Goal: Task Accomplishment & Management: Manage account settings

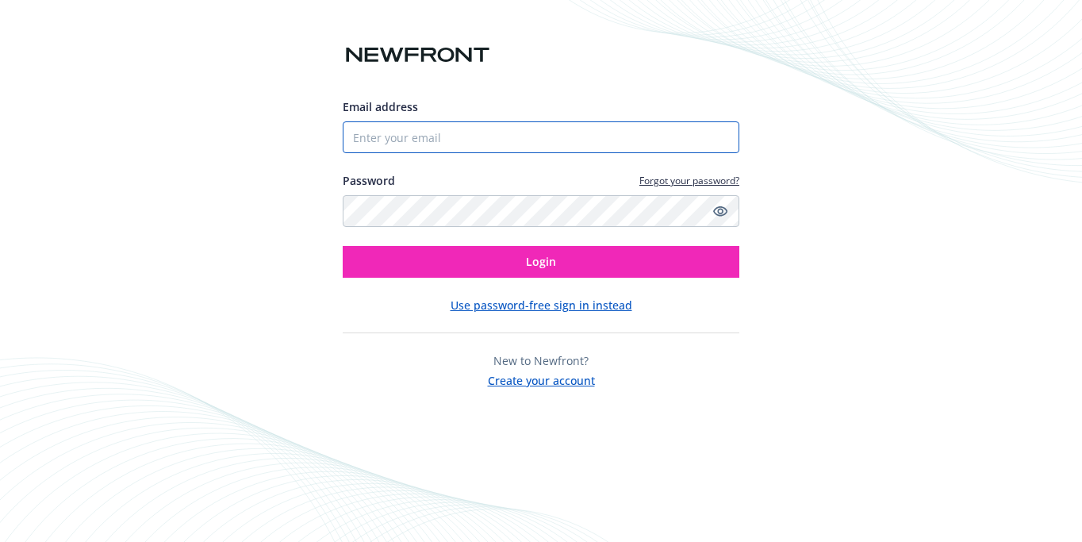
click at [459, 140] on input "Email address" at bounding box center [541, 137] width 397 height 32
type input "[PERSON_NAME][EMAIL_ADDRESS][PERSON_NAME][DOMAIN_NAME]"
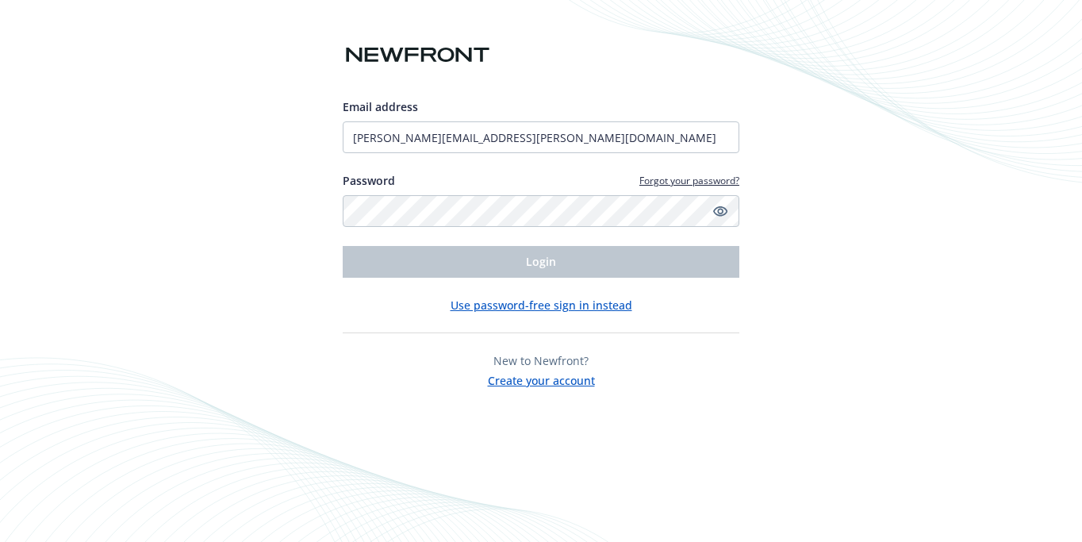
click at [700, 291] on div "Email address [PERSON_NAME][EMAIL_ADDRESS][PERSON_NAME][DOMAIN_NAME] Password F…" at bounding box center [541, 243] width 397 height 290
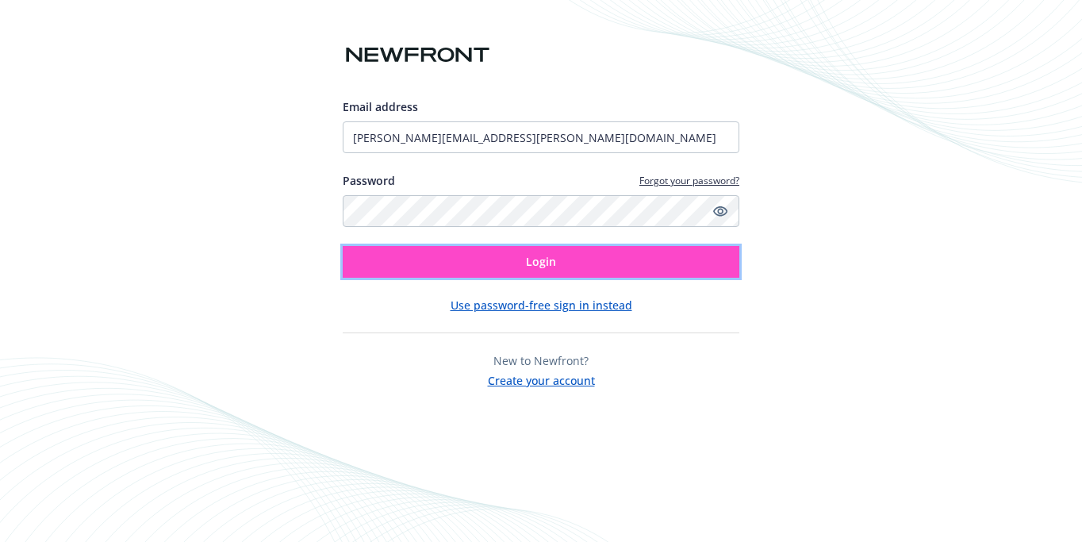
click at [541, 257] on span "Login" at bounding box center [541, 261] width 30 height 15
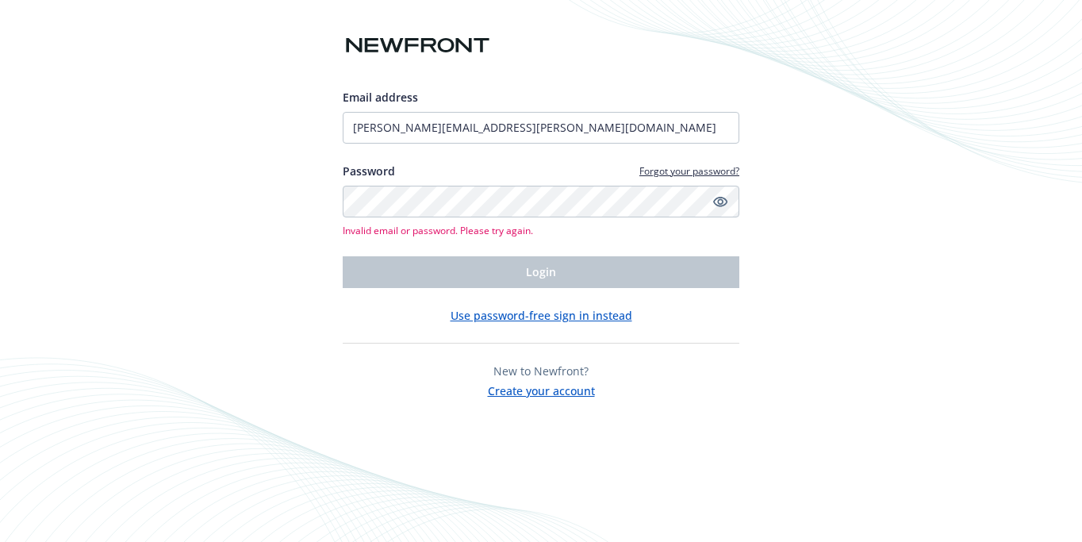
click at [824, 138] on div "Email address jennifer.ernst-george@quantum.com Password Forgot your password? …" at bounding box center [541, 271] width 1082 height 542
click at [724, 201] on icon "Show password" at bounding box center [720, 201] width 14 height 14
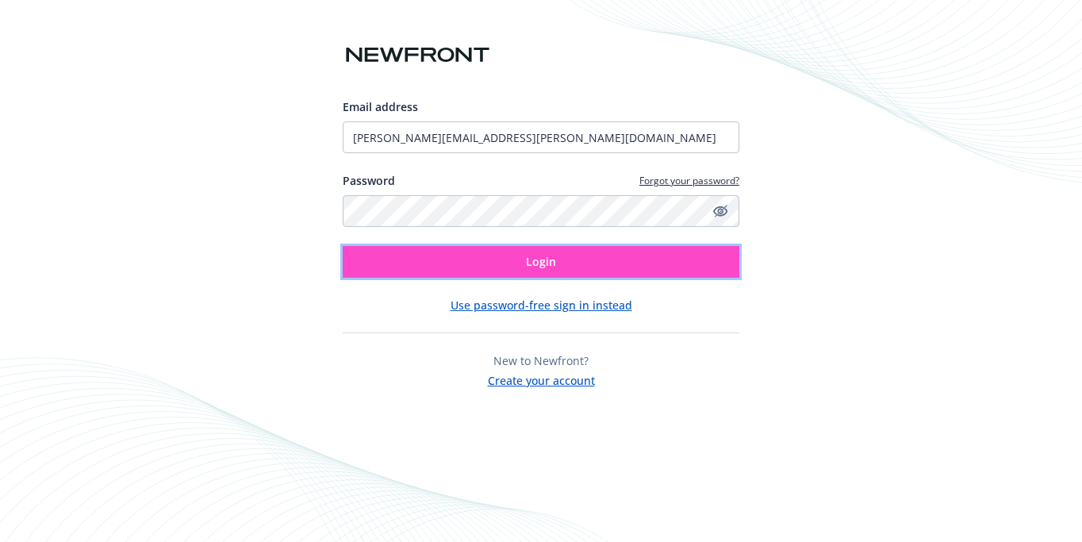
click at [522, 262] on button "Login" at bounding box center [541, 262] width 397 height 32
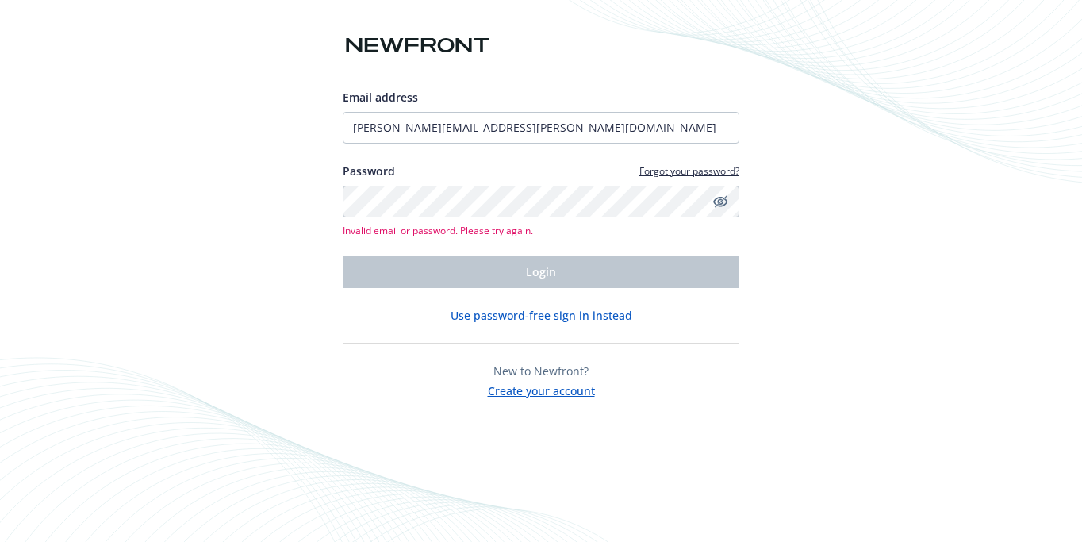
click at [684, 175] on link "Forgot your password?" at bounding box center [690, 170] width 100 height 13
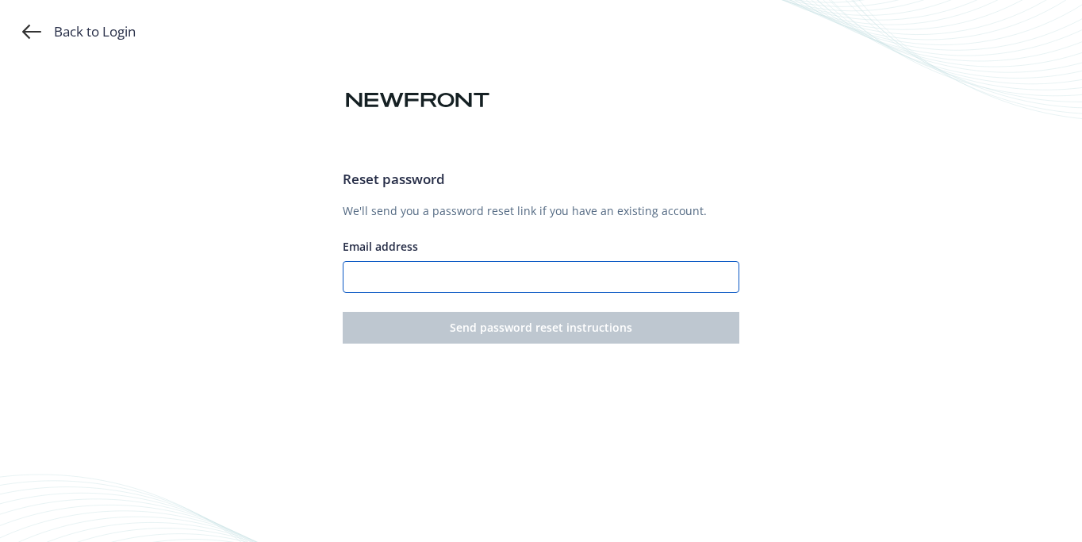
click at [491, 278] on input "Email address" at bounding box center [541, 277] width 397 height 32
type input "[PERSON_NAME][EMAIL_ADDRESS][PERSON_NAME][DOMAIN_NAME]"
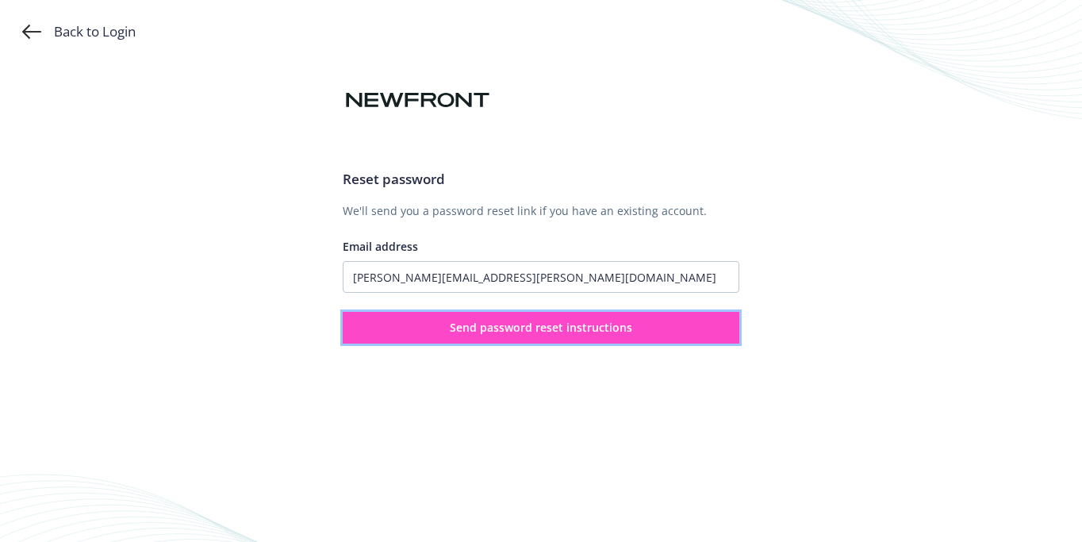
click at [510, 328] on span "Send password reset instructions" at bounding box center [541, 327] width 183 height 15
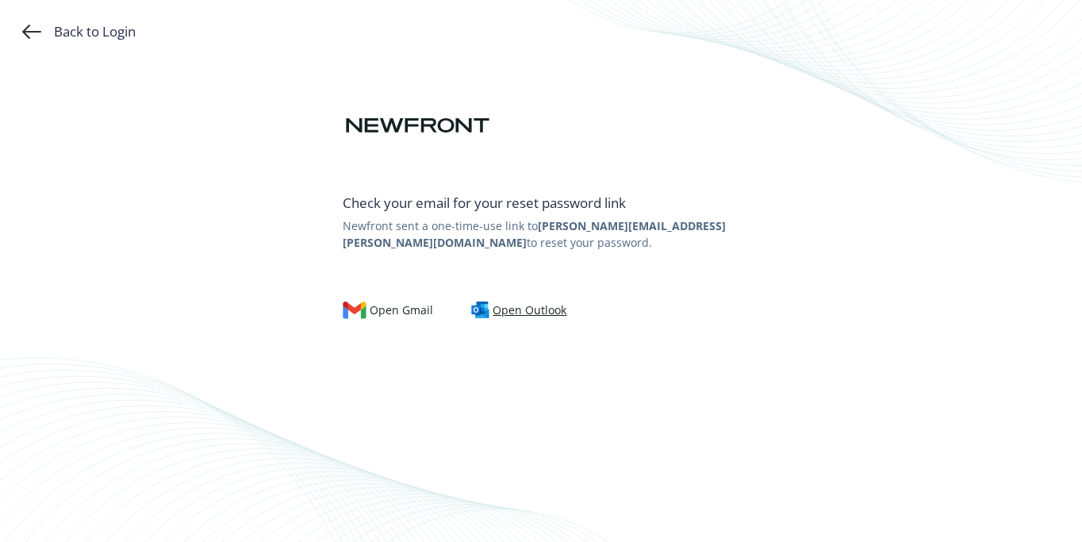
click at [522, 307] on div "Open Outlook" at bounding box center [519, 310] width 96 height 17
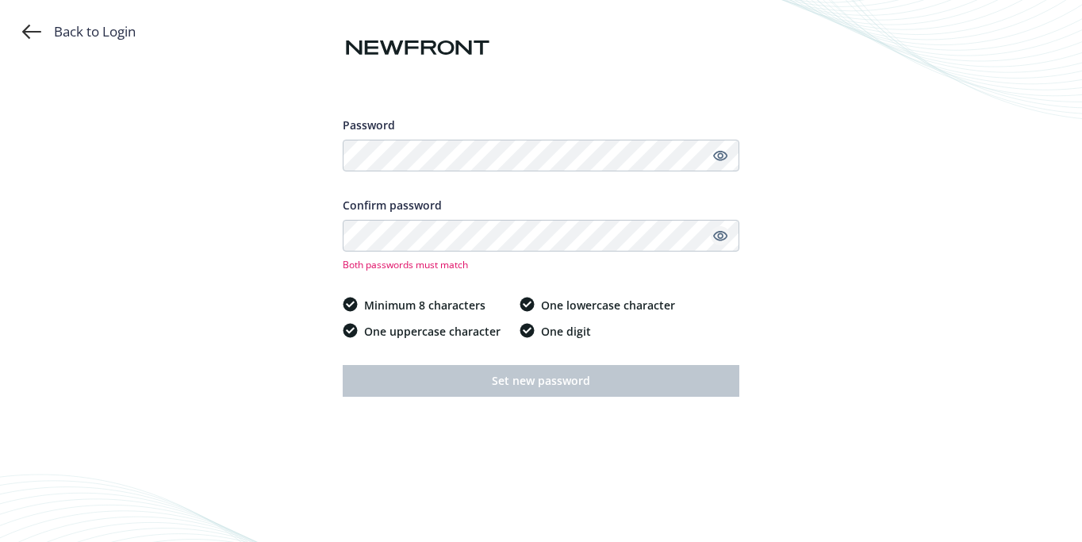
click at [719, 232] on icon "Show password" at bounding box center [720, 236] width 14 height 10
click at [722, 151] on icon "Show password" at bounding box center [720, 156] width 14 height 10
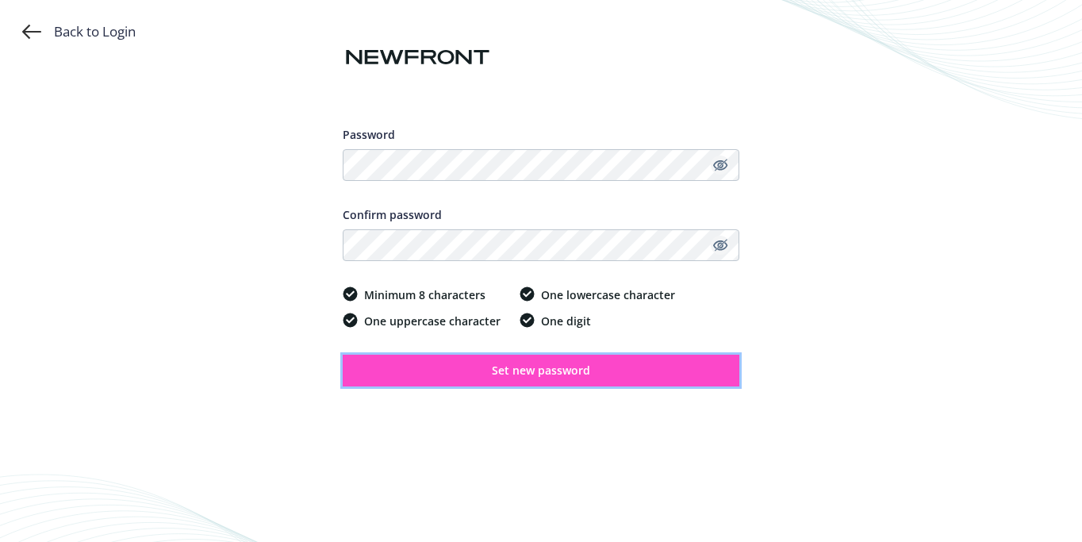
click at [494, 367] on span "Set new password" at bounding box center [541, 370] width 98 height 15
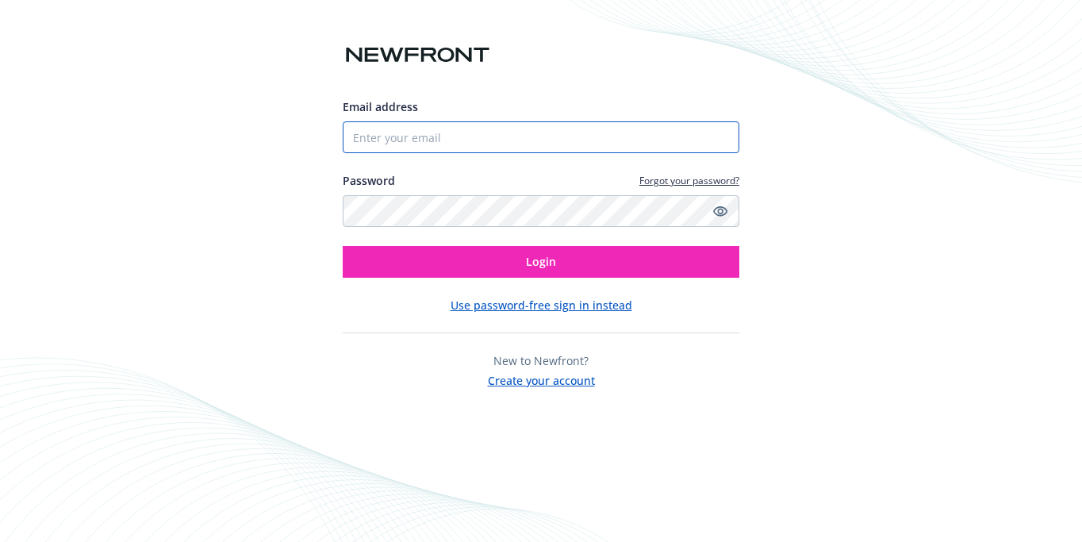
click at [464, 133] on input "Email address" at bounding box center [541, 137] width 397 height 32
type input "jennifer.ernst-george@quantum.com"
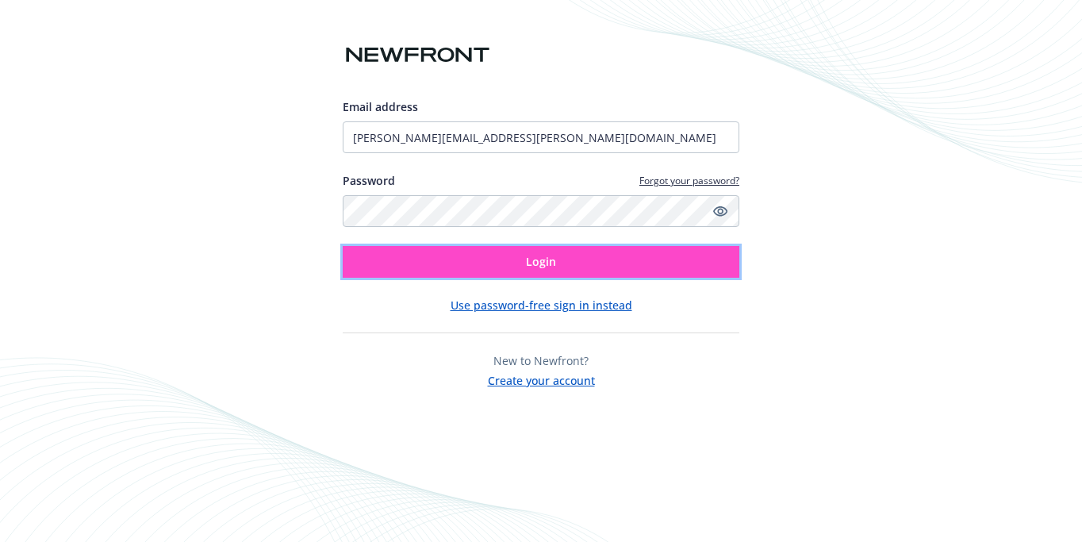
click at [561, 263] on button "Login" at bounding box center [541, 262] width 397 height 32
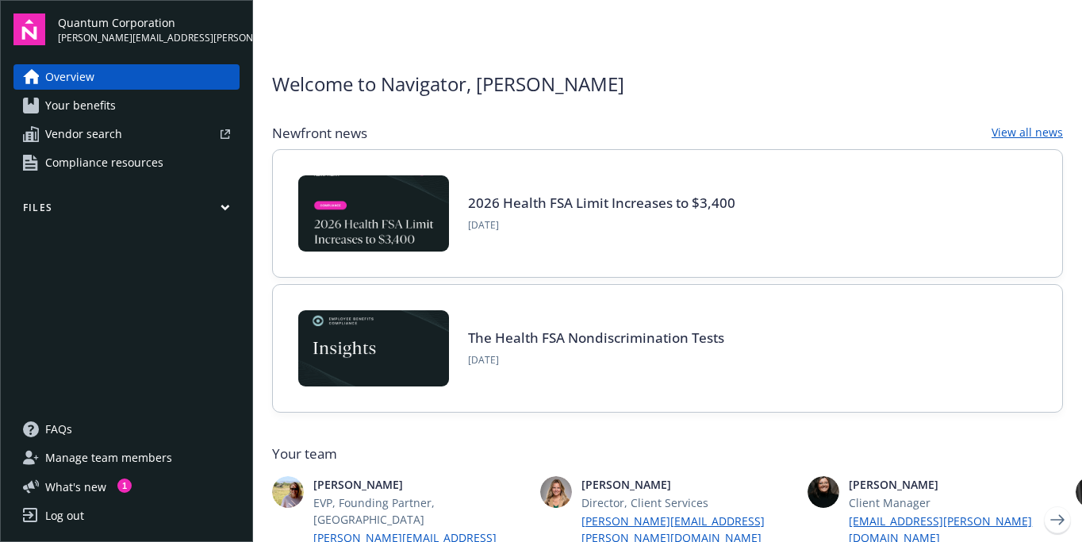
click at [222, 206] on icon "button" at bounding box center [224, 208] width 7 height 4
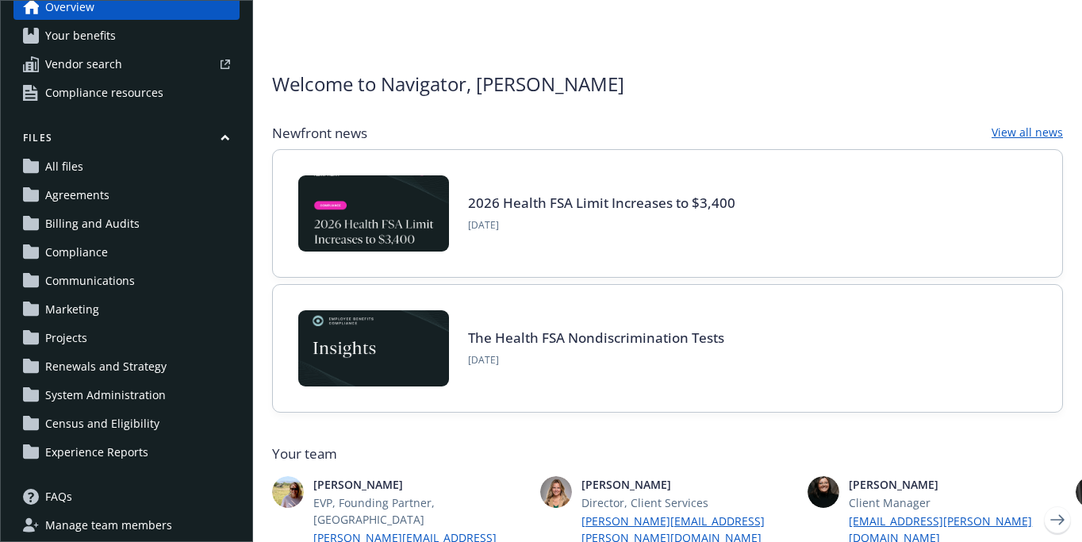
scroll to position [71, 0]
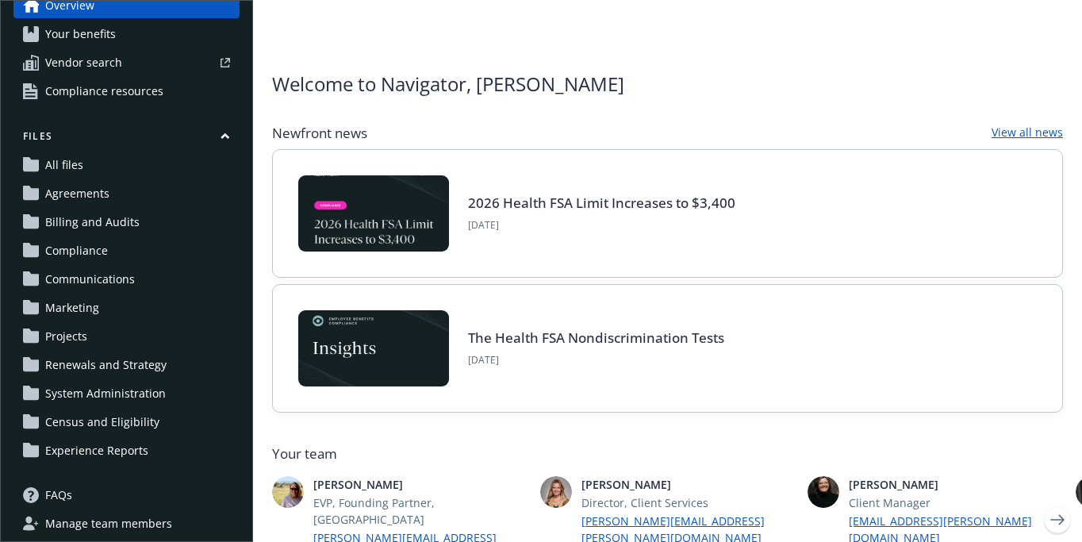
click at [73, 167] on span "All files" at bounding box center [64, 164] width 38 height 25
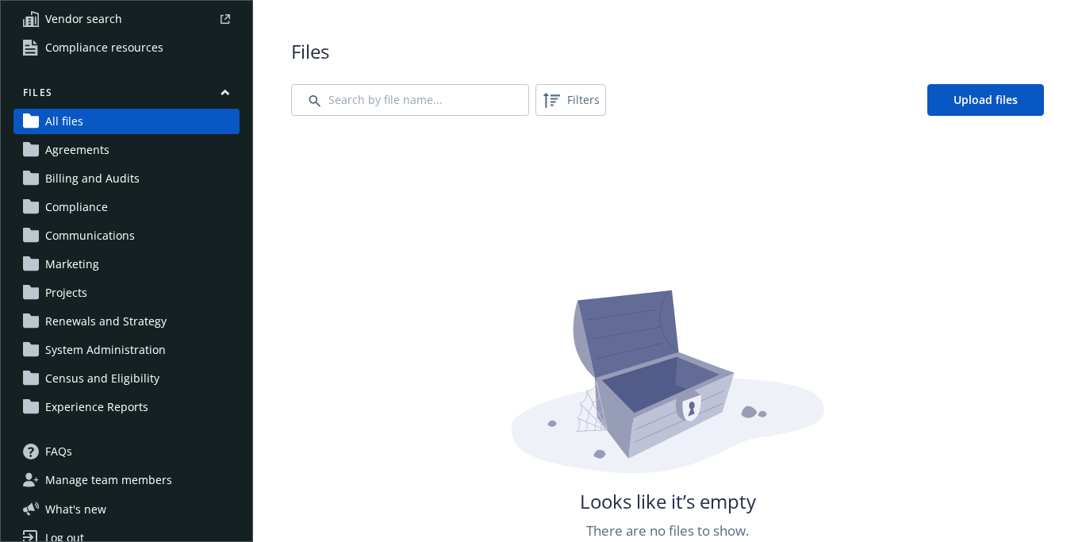
scroll to position [118, 0]
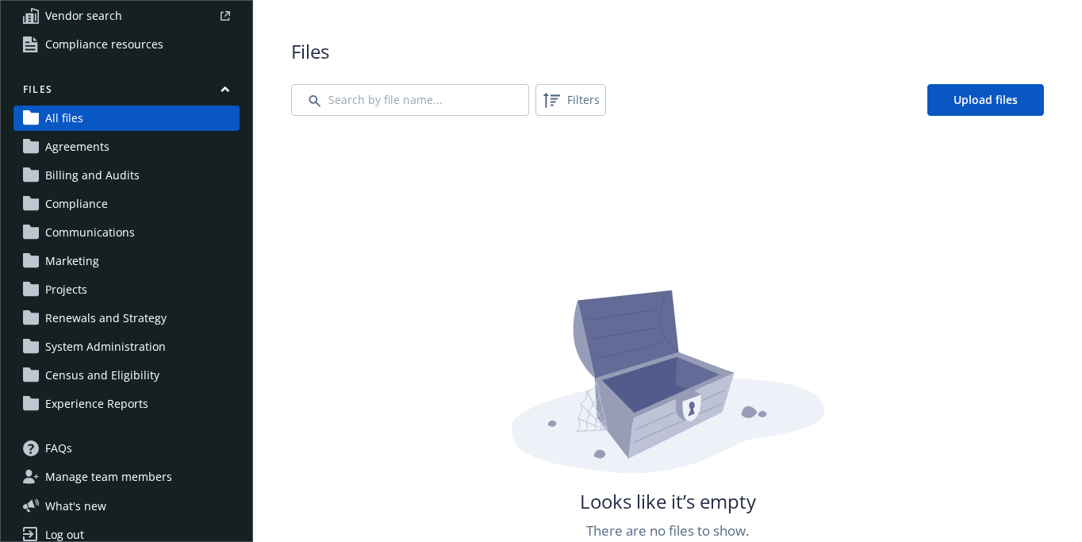
click at [114, 315] on span "Renewals and Strategy" at bounding box center [105, 318] width 121 height 25
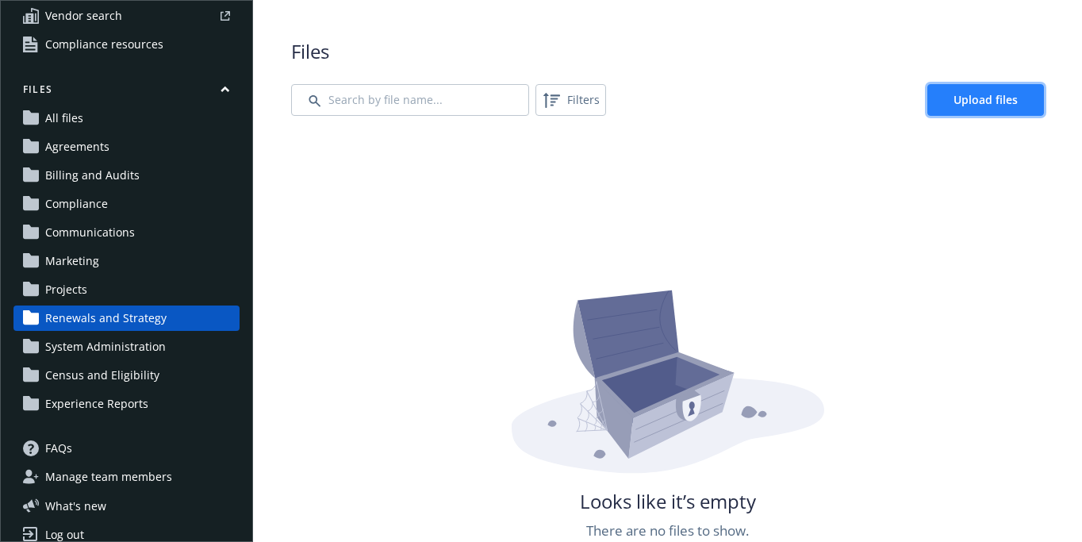
click at [964, 95] on span "Upload files" at bounding box center [986, 99] width 64 height 15
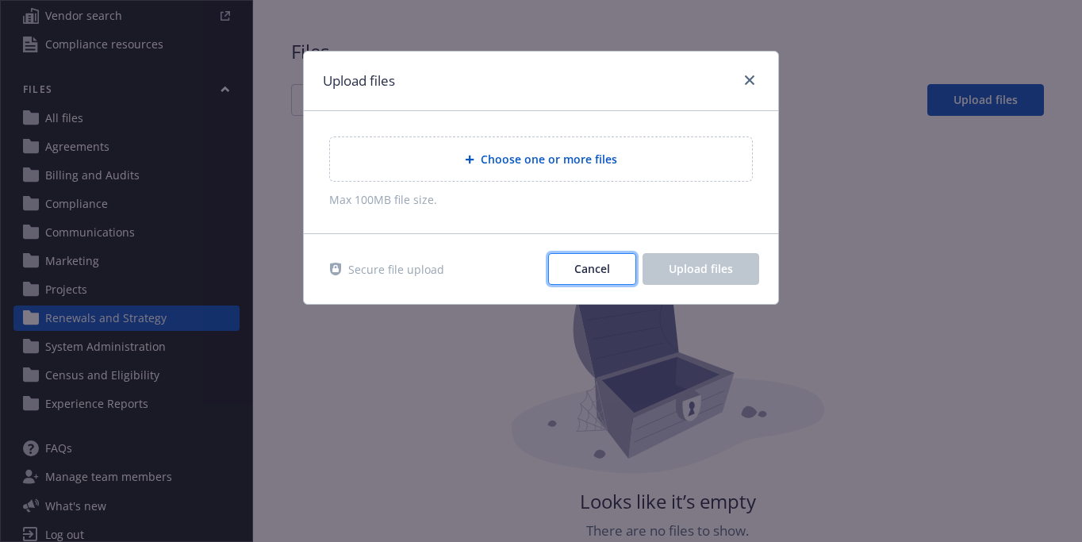
click at [587, 260] on button "Cancel" at bounding box center [592, 269] width 88 height 32
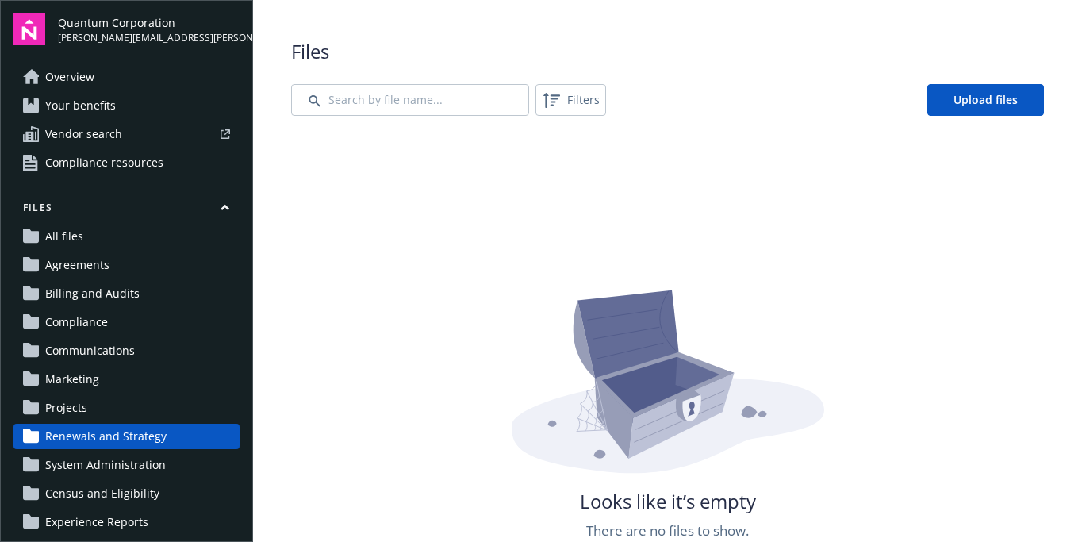
click at [84, 130] on span "Vendor search" at bounding box center [83, 133] width 77 height 25
click at [83, 264] on span "Agreements" at bounding box center [77, 264] width 64 height 25
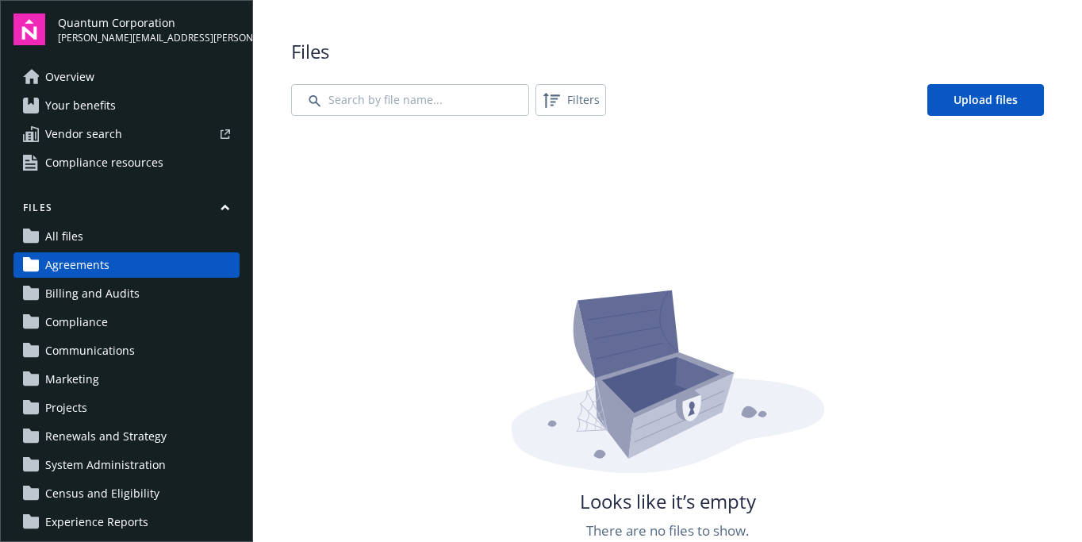
click at [101, 295] on span "Billing and Audits" at bounding box center [92, 293] width 94 height 25
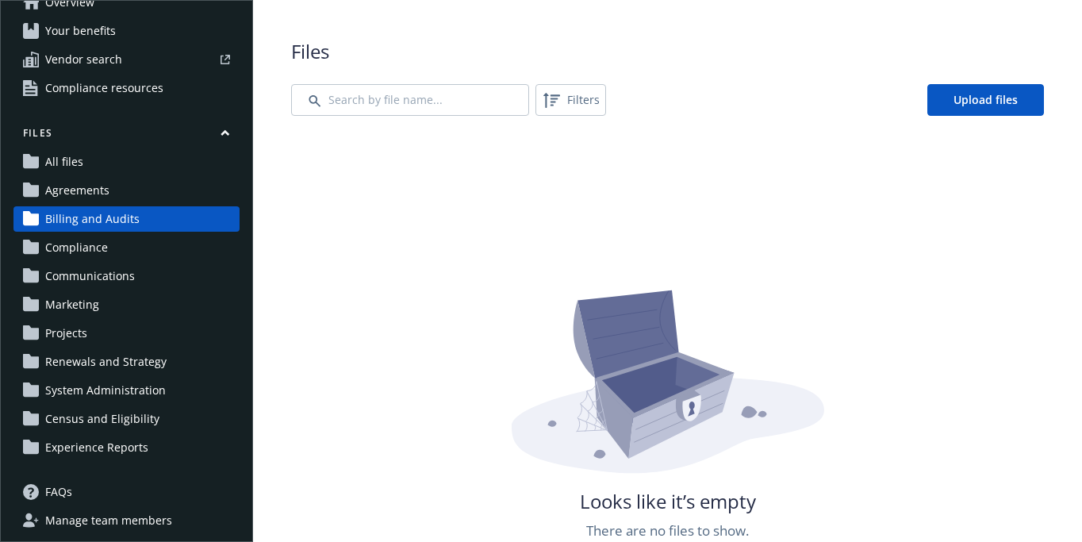
scroll to position [77, 0]
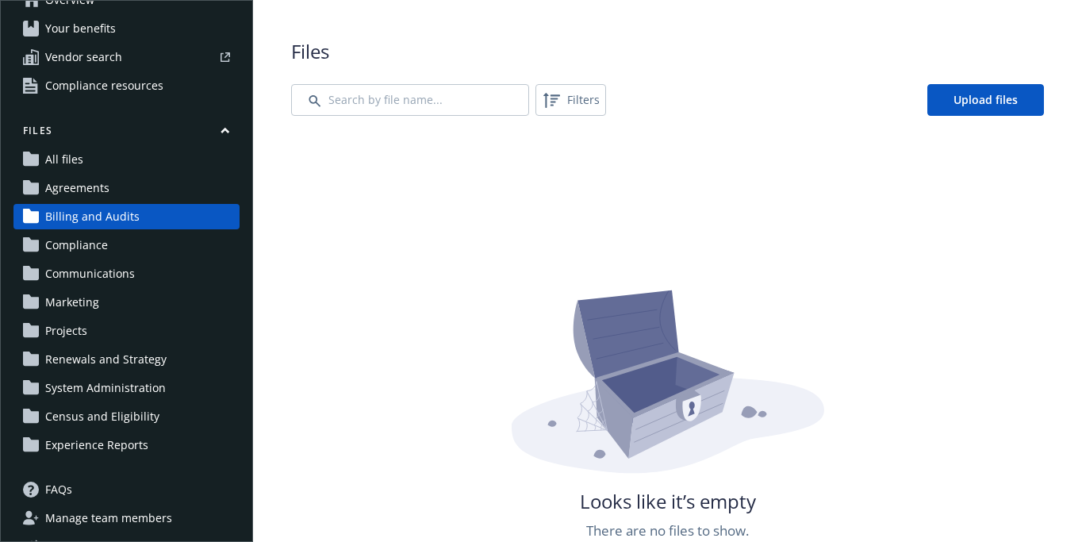
click at [93, 248] on span "Compliance" at bounding box center [76, 245] width 63 height 25
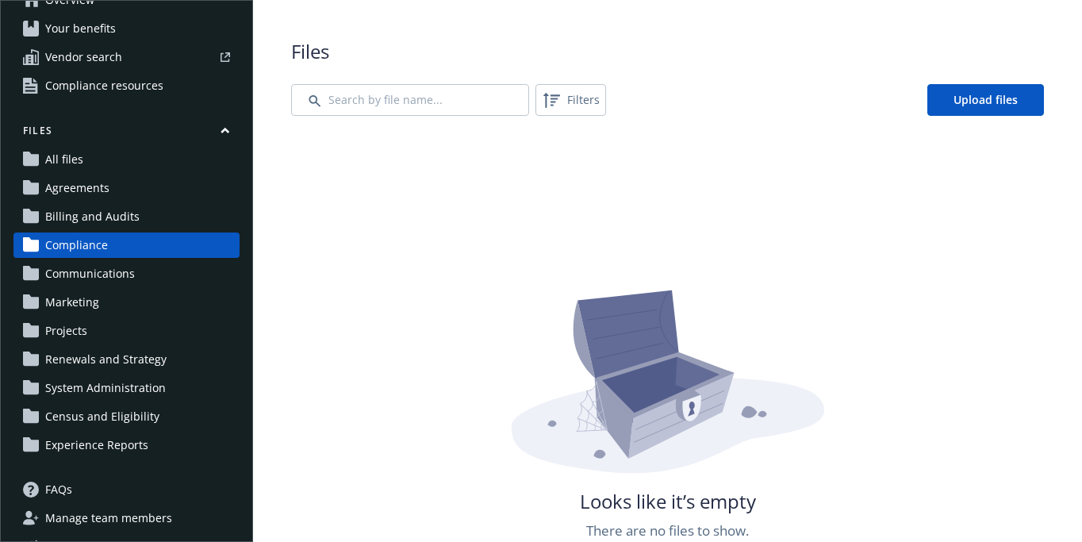
click at [91, 272] on span "Communications" at bounding box center [90, 273] width 90 height 25
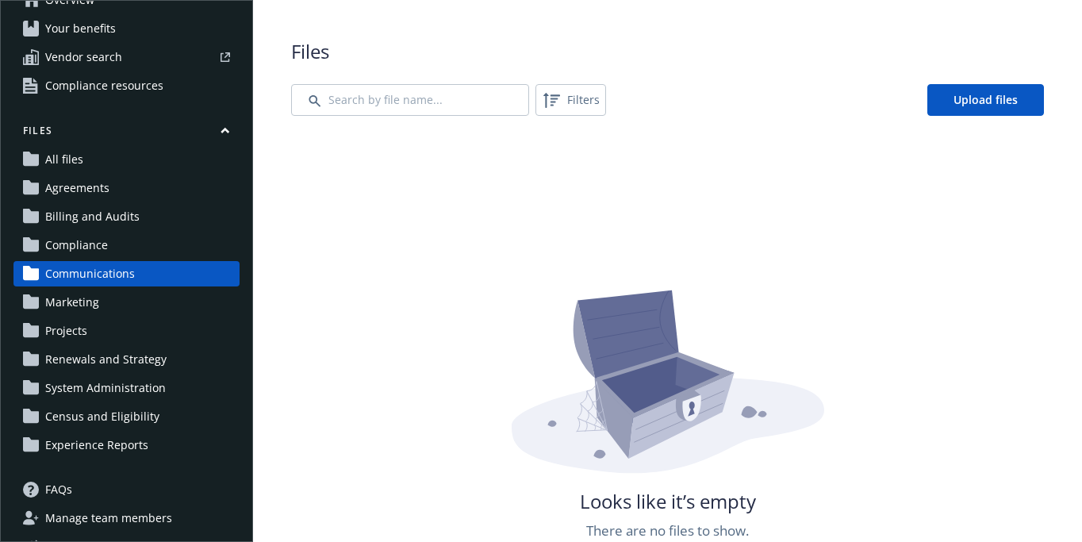
click at [80, 303] on span "Marketing" at bounding box center [72, 302] width 54 height 25
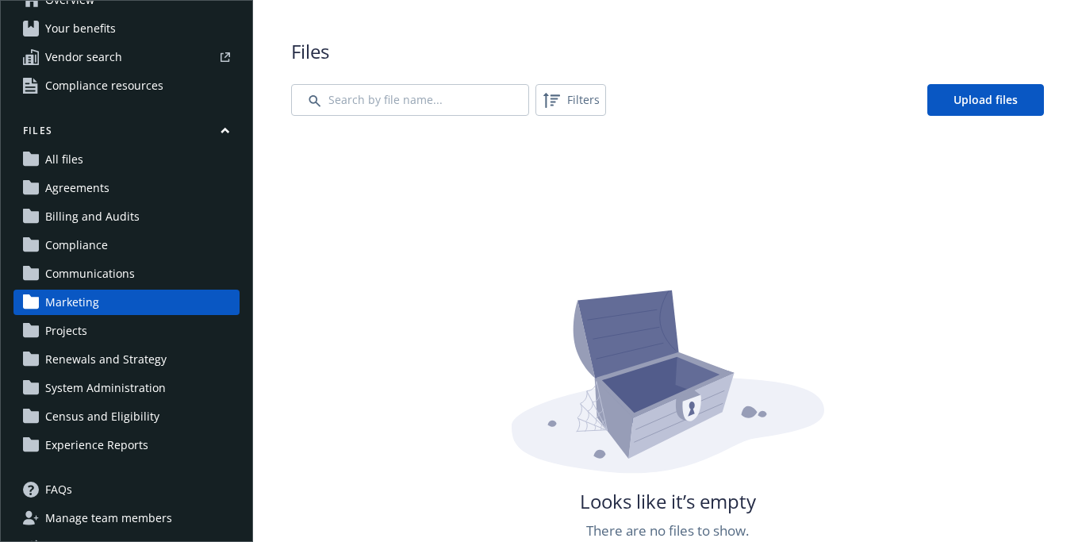
scroll to position [137, 0]
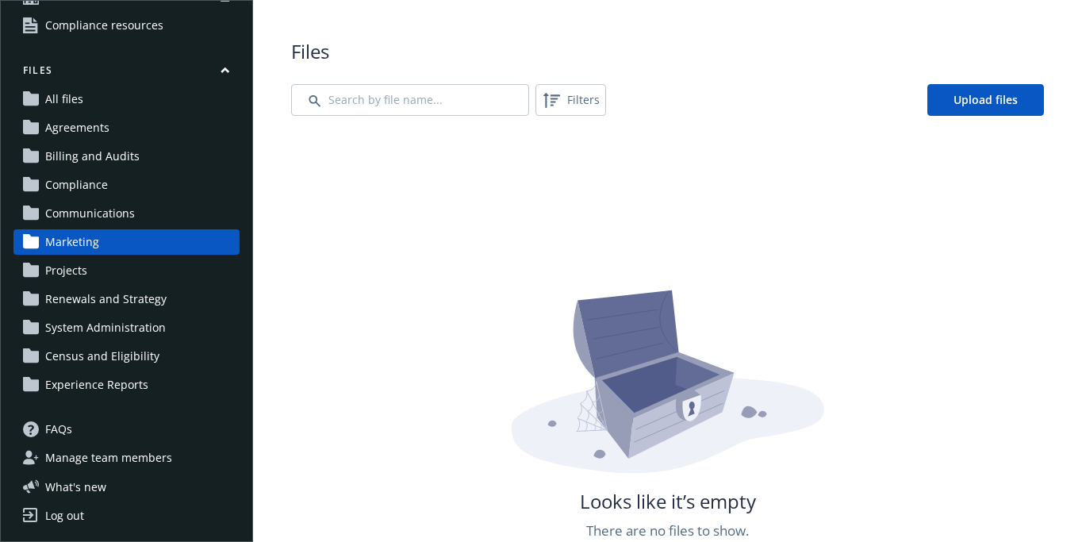
click at [80, 265] on span "Projects" at bounding box center [66, 270] width 42 height 25
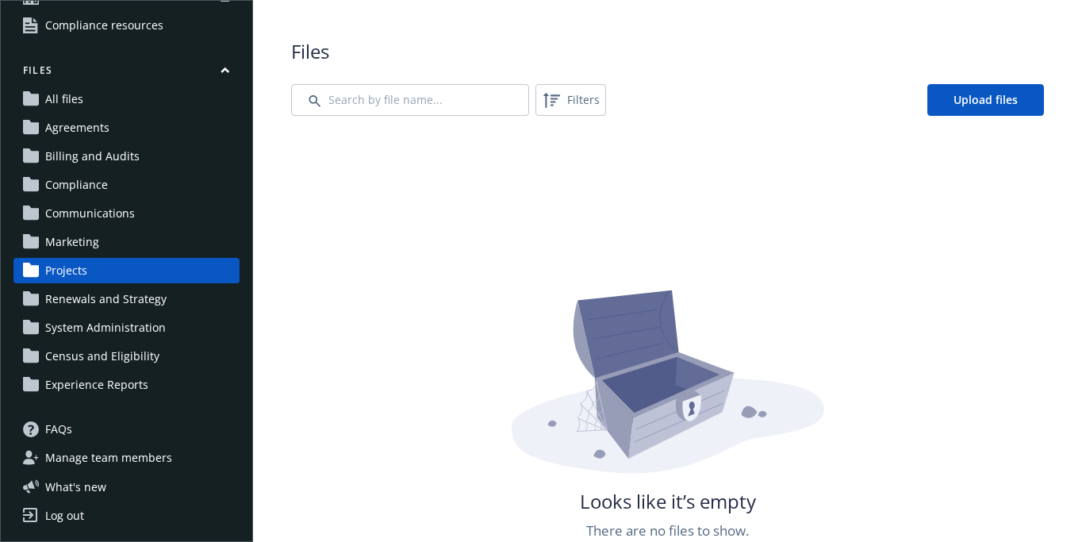
click at [79, 302] on span "Renewals and Strategy" at bounding box center [105, 298] width 121 height 25
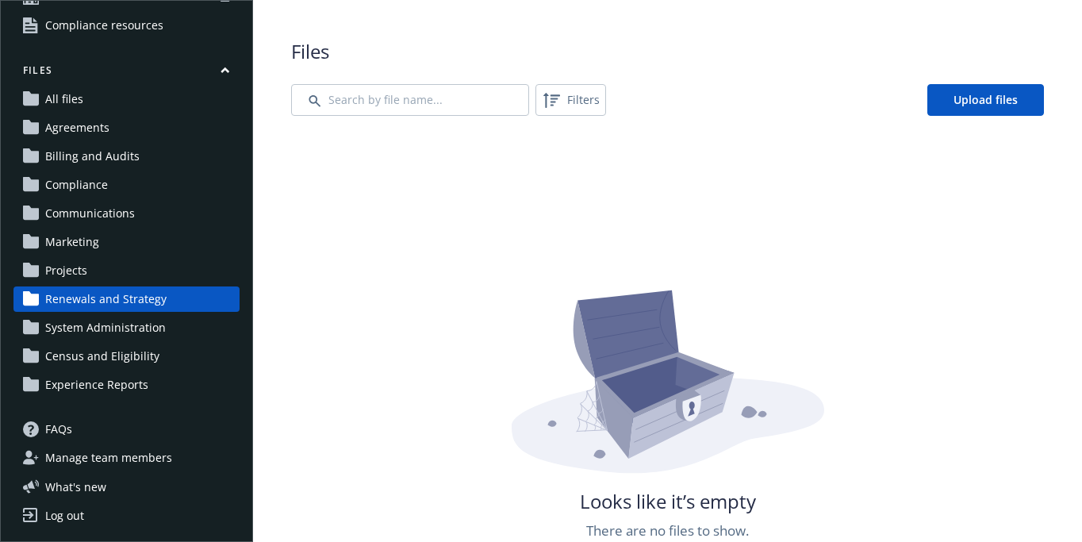
click at [79, 331] on span "System Administration" at bounding box center [105, 327] width 121 height 25
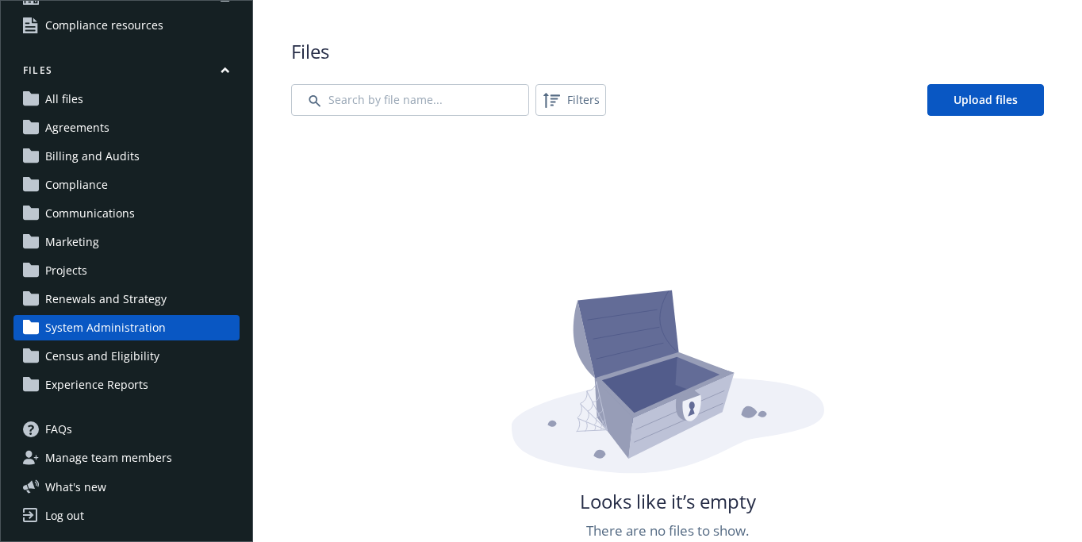
click at [80, 356] on span "Census and Eligibility" at bounding box center [102, 356] width 114 height 25
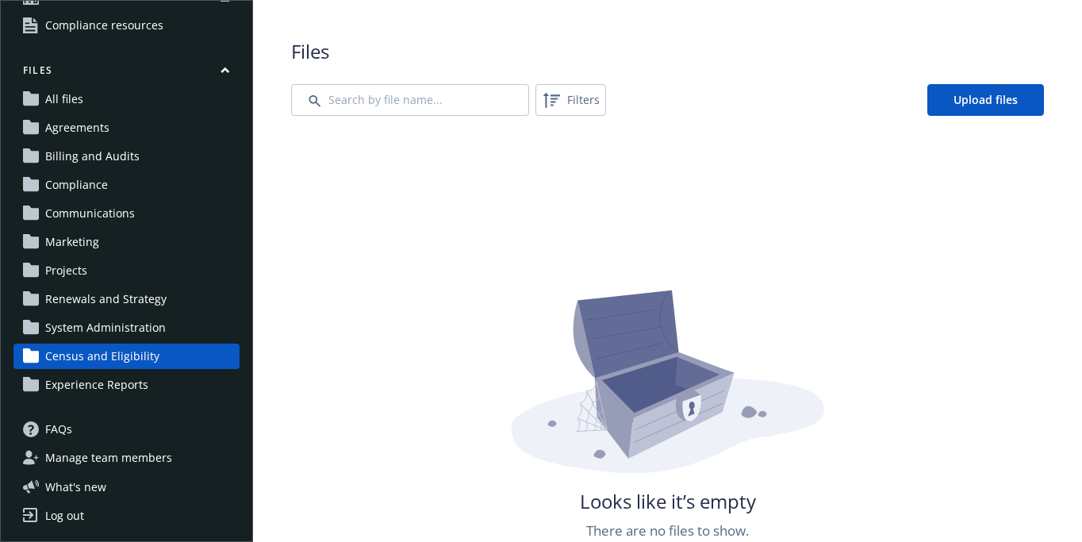
click at [83, 387] on span "Experience Reports" at bounding box center [96, 384] width 103 height 25
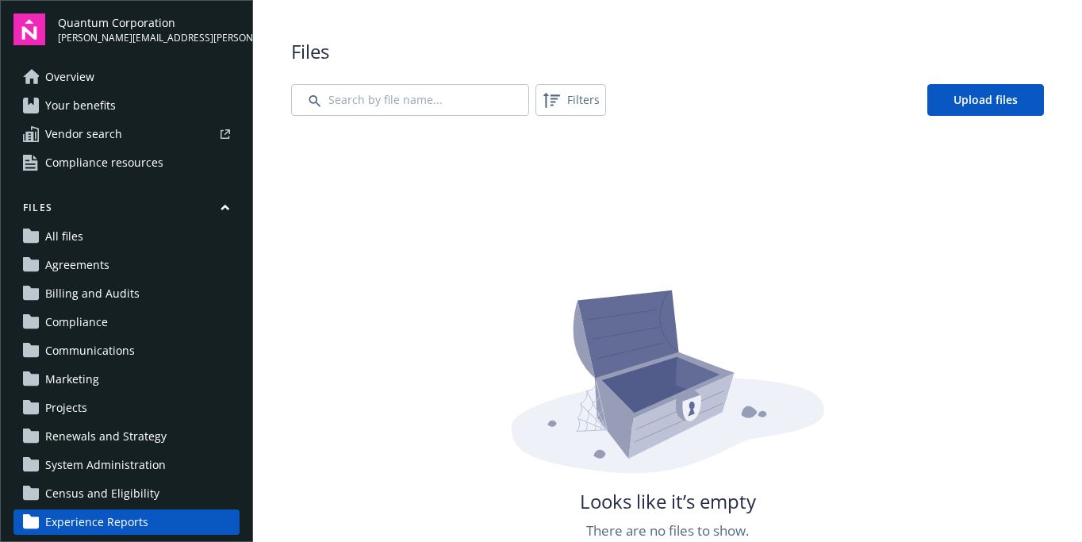
click at [106, 161] on span "Compliance resources" at bounding box center [104, 162] width 118 height 25
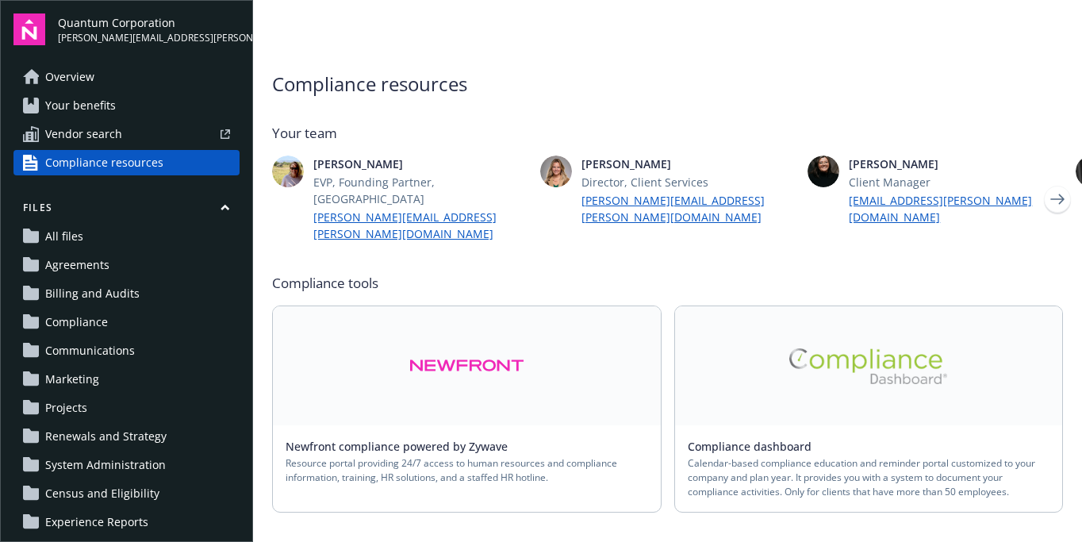
click at [809, 374] on link at bounding box center [869, 365] width 388 height 119
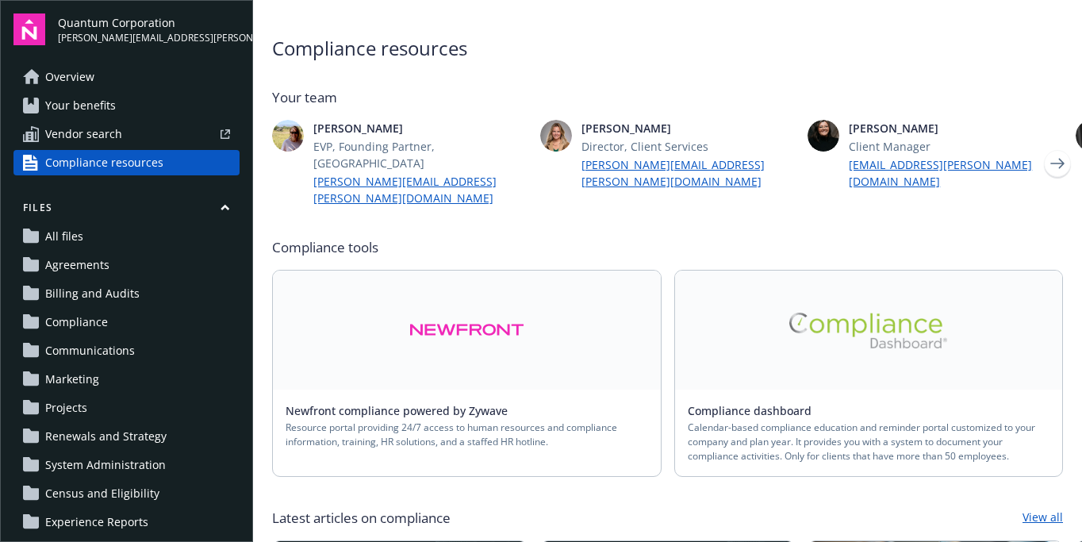
scroll to position [37, 0]
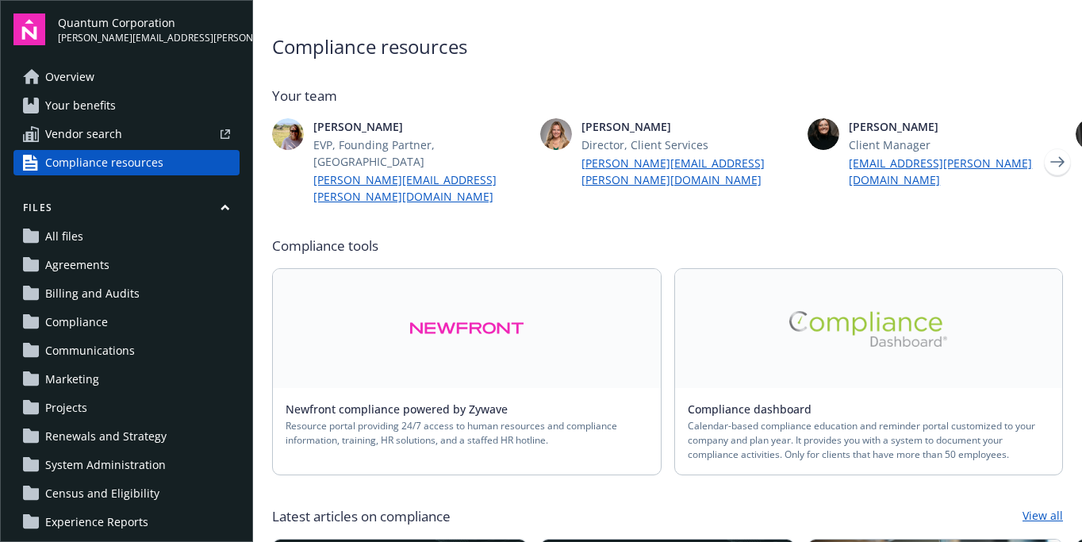
click at [482, 321] on link at bounding box center [467, 328] width 388 height 119
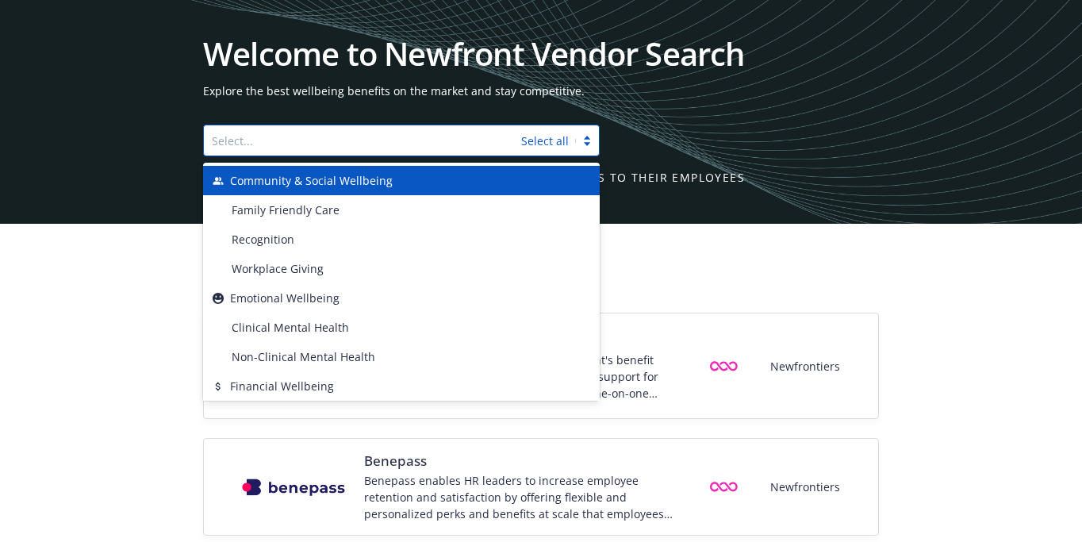
click at [521, 137] on div "Select..." at bounding box center [362, 140] width 317 height 25
paste input "[GEOGRAPHIC_DATA]"
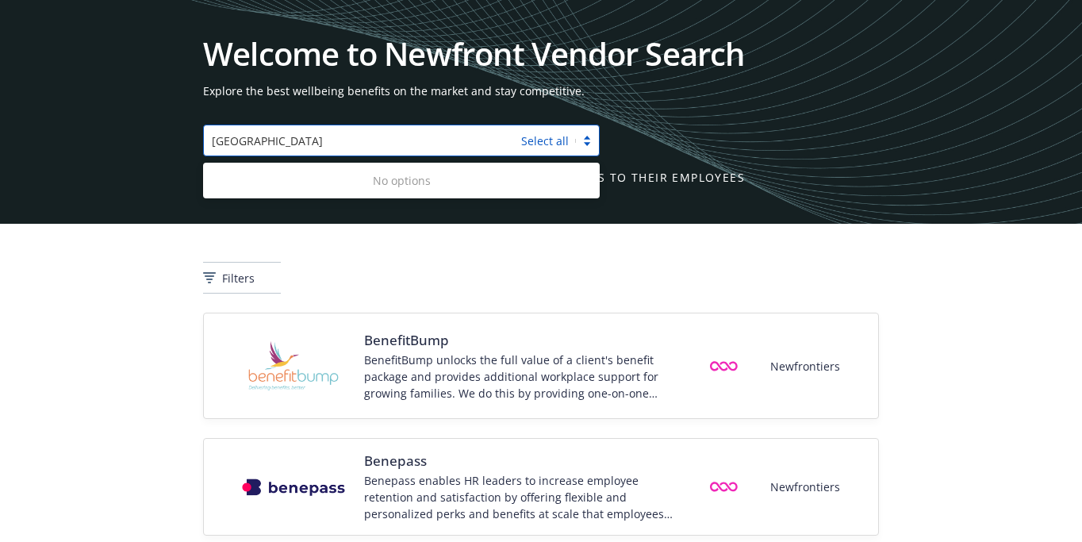
type input "[GEOGRAPHIC_DATA]"
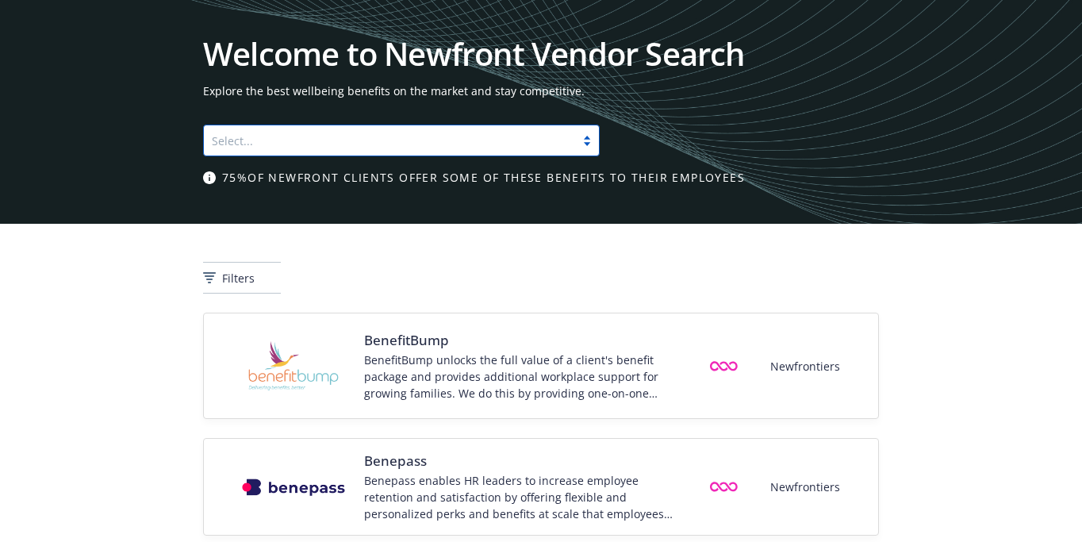
click at [404, 141] on div at bounding box center [390, 140] width 356 height 19
